Goal: Transaction & Acquisition: Book appointment/travel/reservation

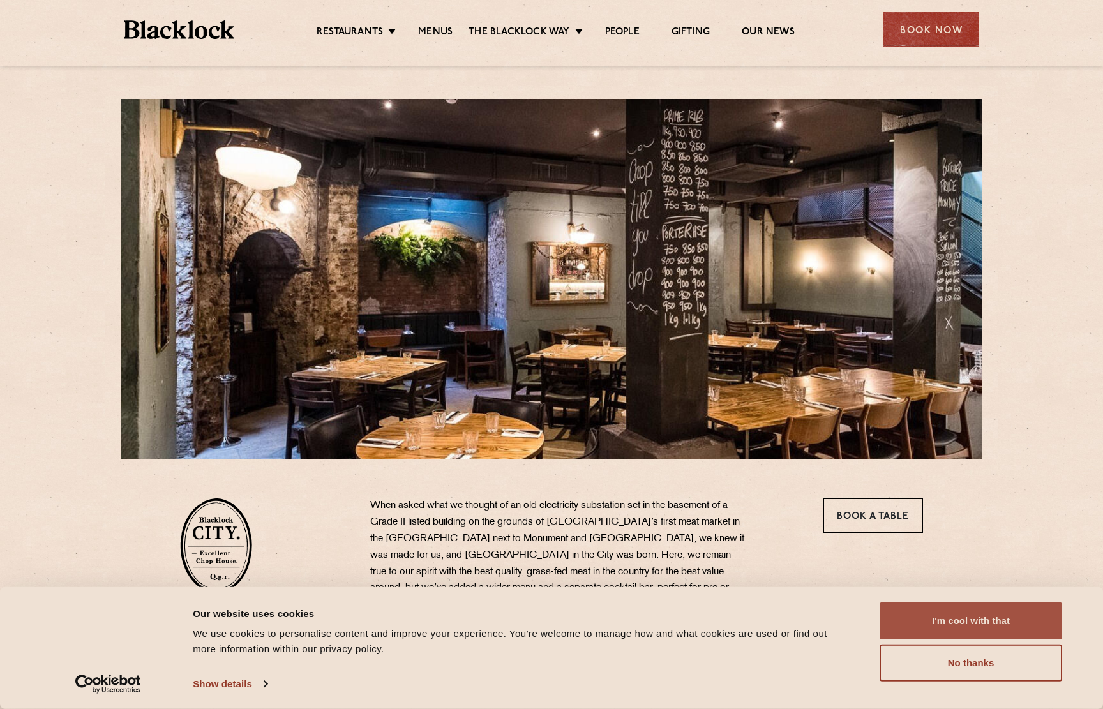
click at [946, 626] on button "I'm cool with that" at bounding box center [971, 621] width 183 height 37
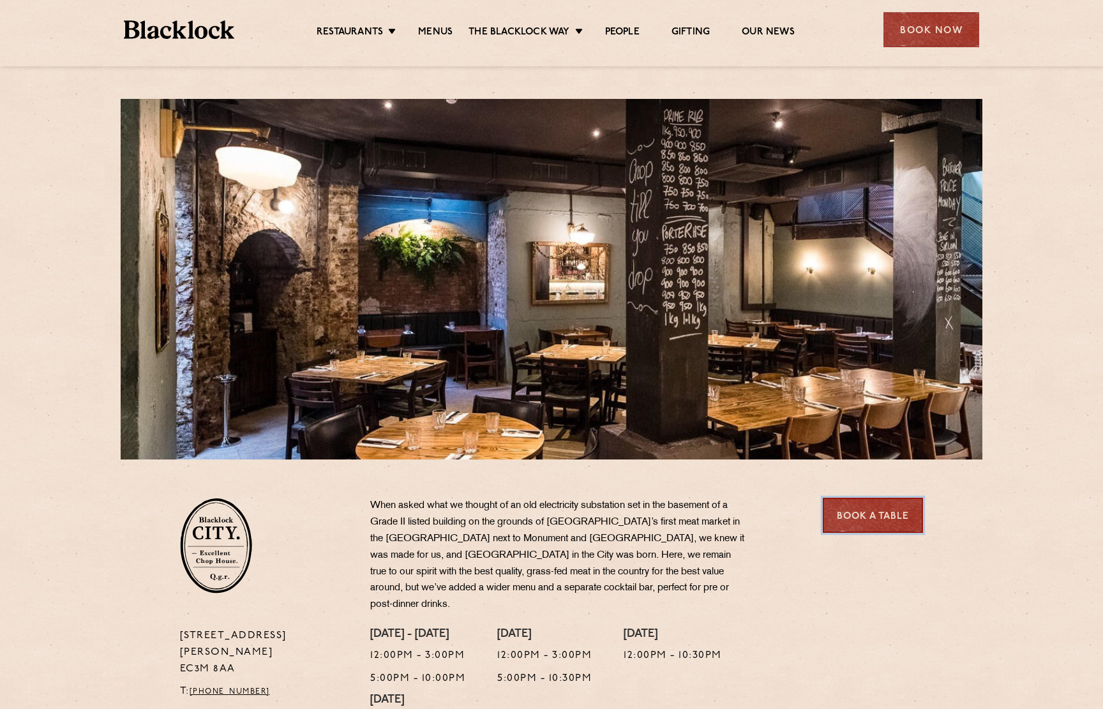
click at [869, 520] on link "Book a Table" at bounding box center [873, 515] width 100 height 35
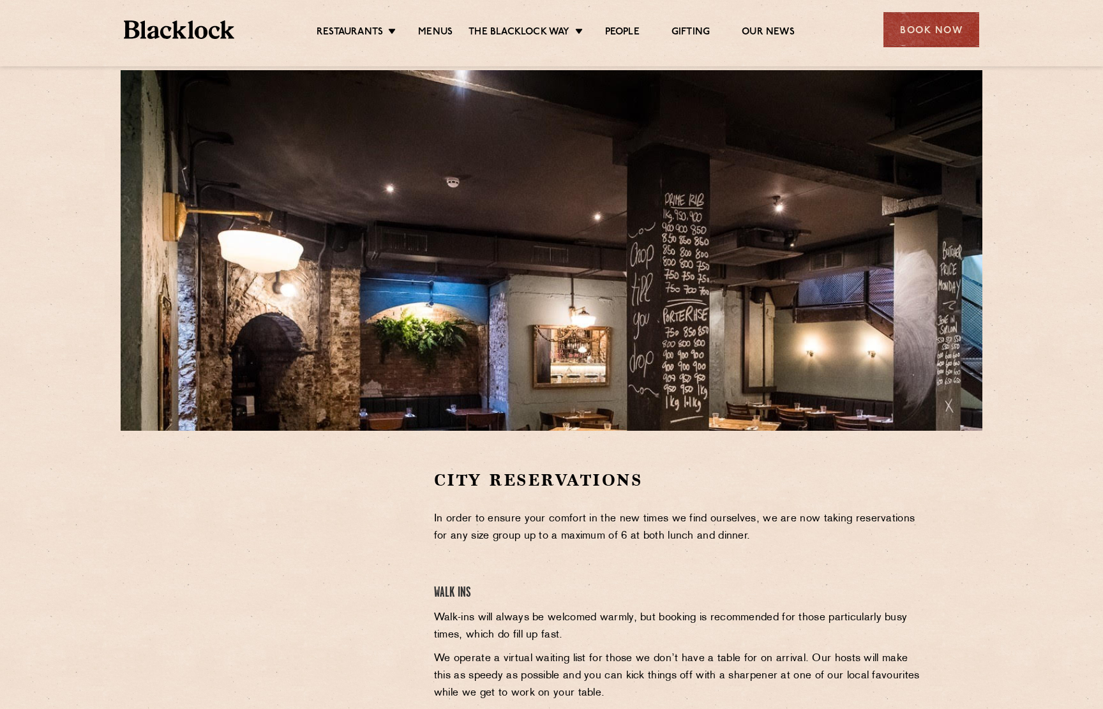
scroll to position [188, 0]
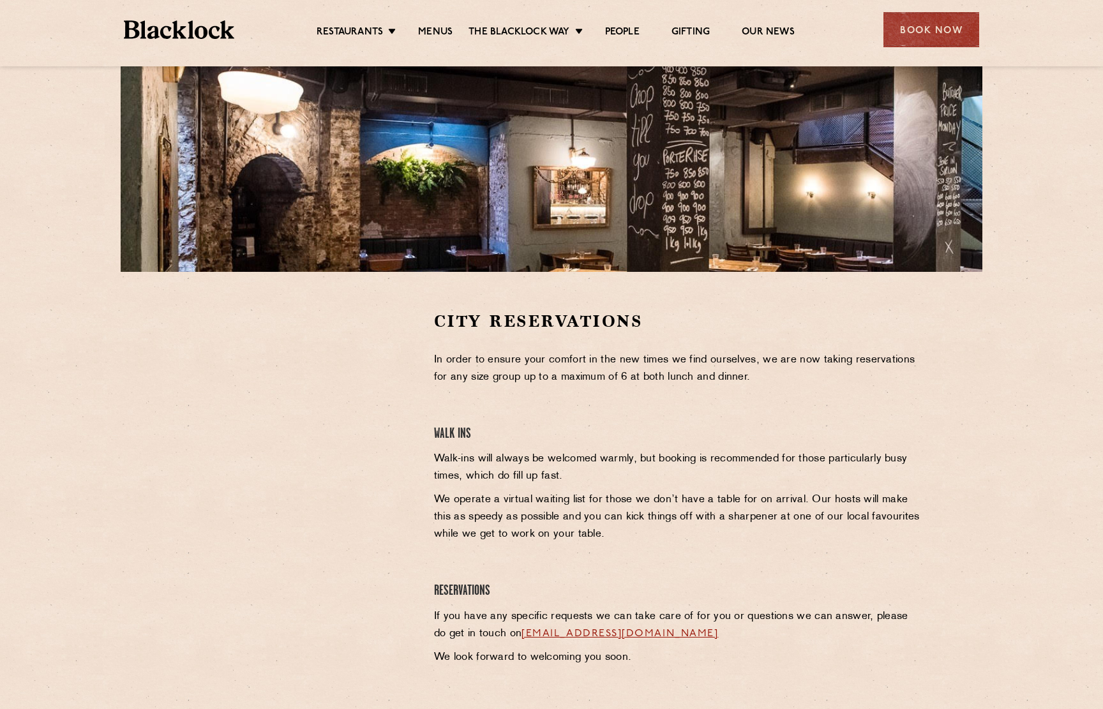
click at [154, 344] on section "City Reservations In order to ensure your comfort in the new times we find ours…" at bounding box center [551, 503] width 1103 height 463
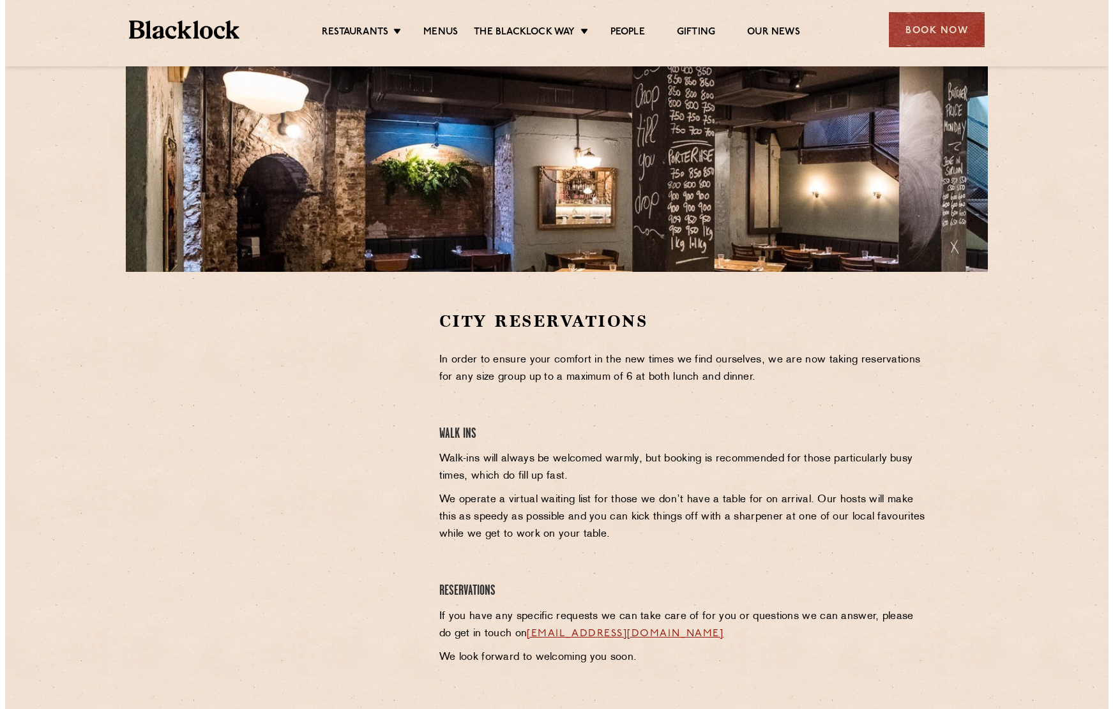
scroll to position [0, 0]
